Goal: Download file/media

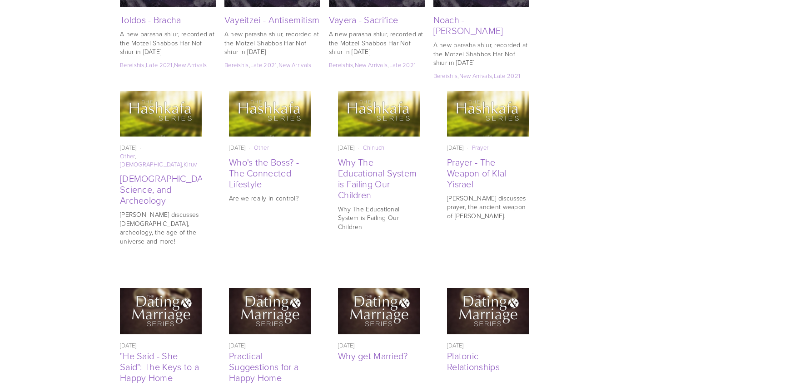
scroll to position [1990, 0]
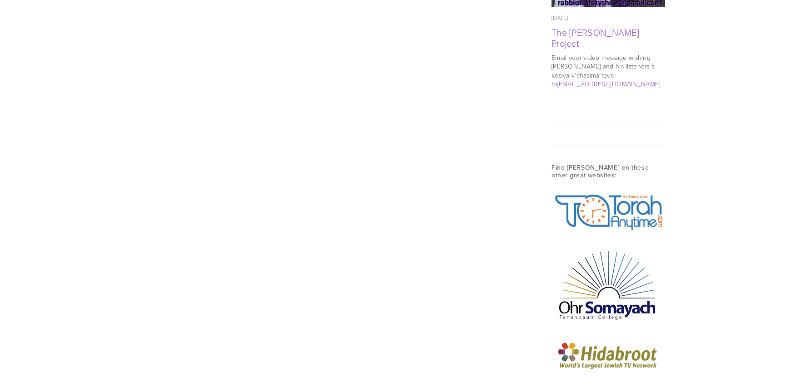
scroll to position [1258, 0]
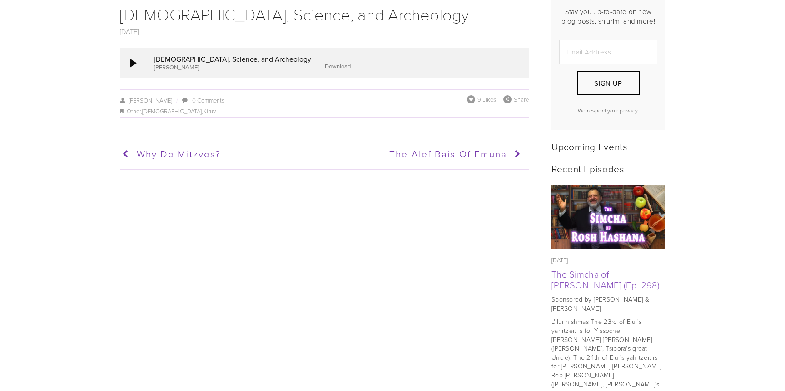
scroll to position [276, 0]
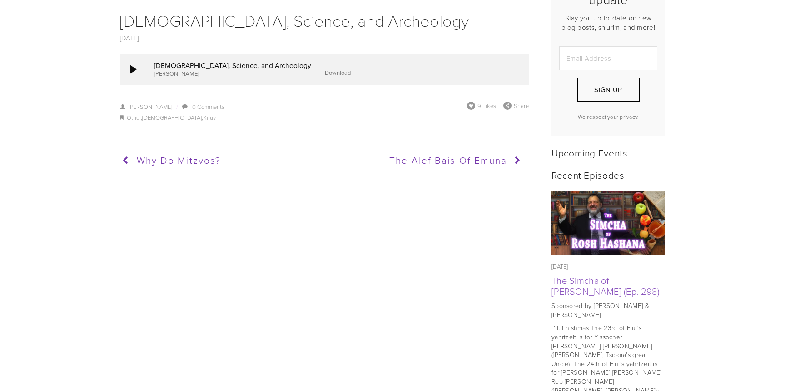
click at [325, 73] on link "Download" at bounding box center [338, 73] width 26 height 8
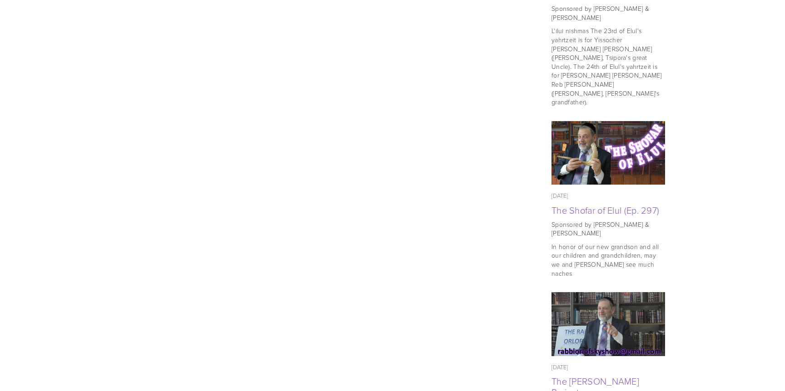
scroll to position [587, 0]
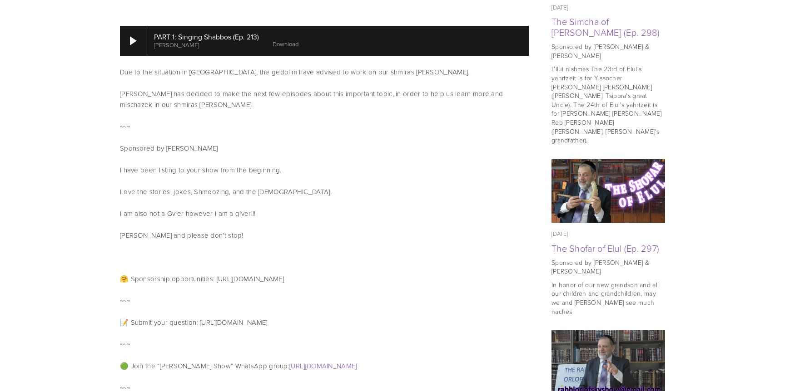
scroll to position [536, 0]
